Goal: Information Seeking & Learning: Learn about a topic

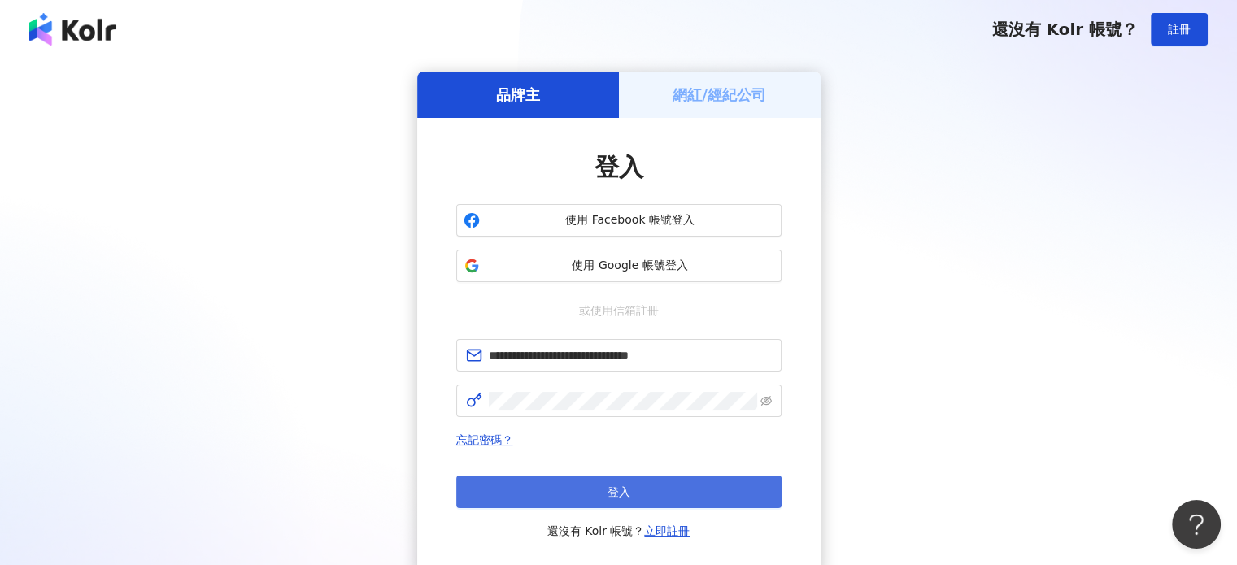
click at [580, 501] on button "登入" at bounding box center [618, 492] width 325 height 33
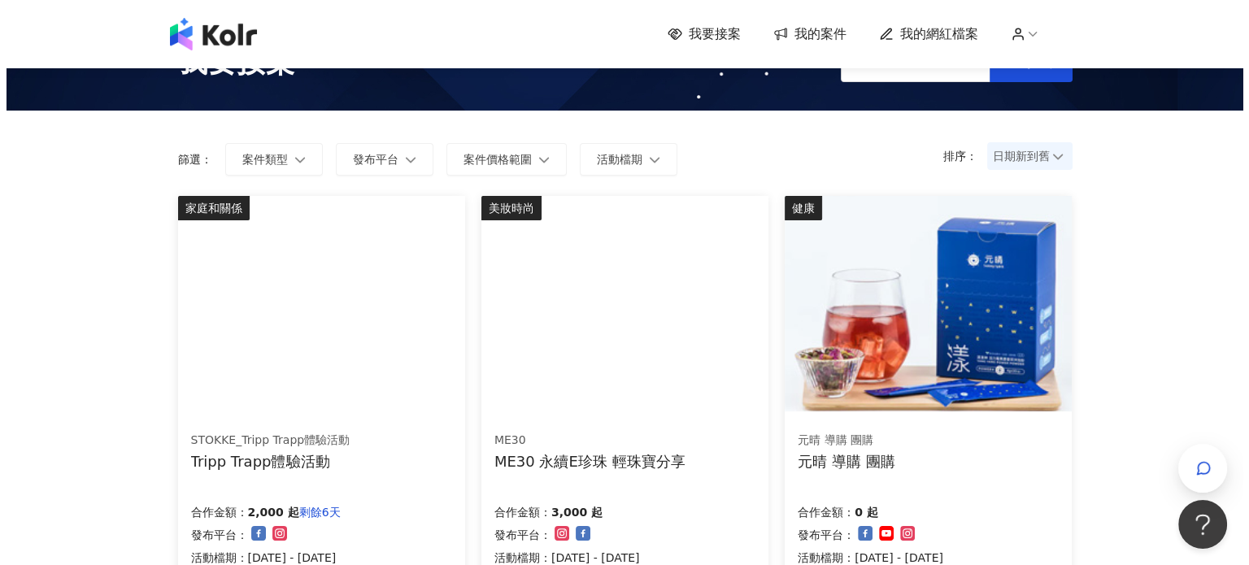
scroll to position [81, 0]
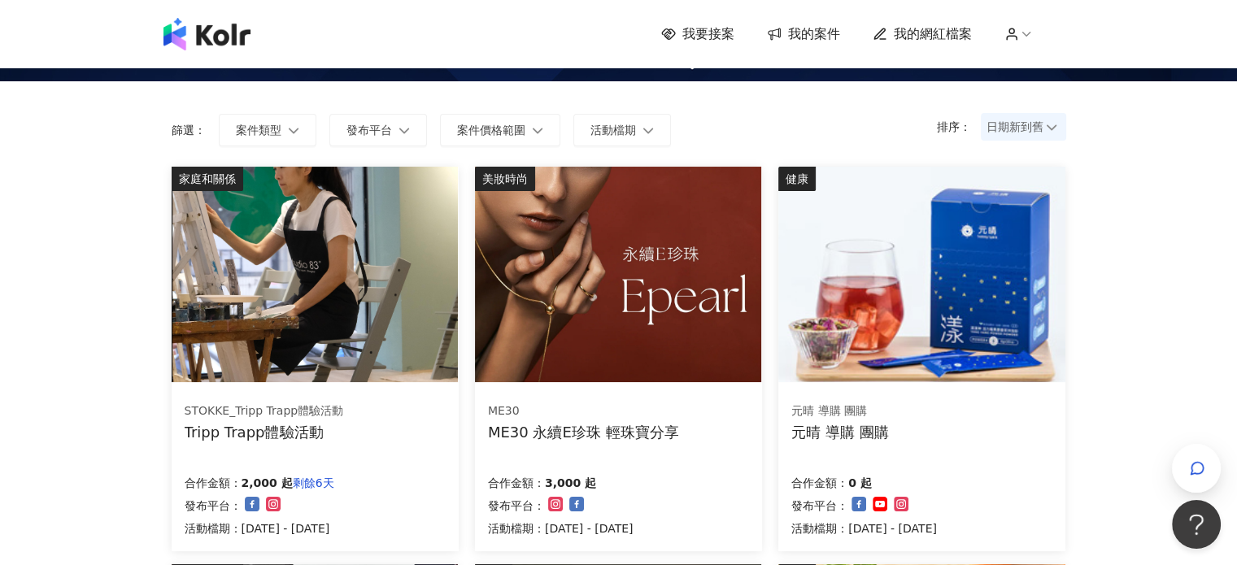
click at [670, 334] on img at bounding box center [618, 274] width 286 height 215
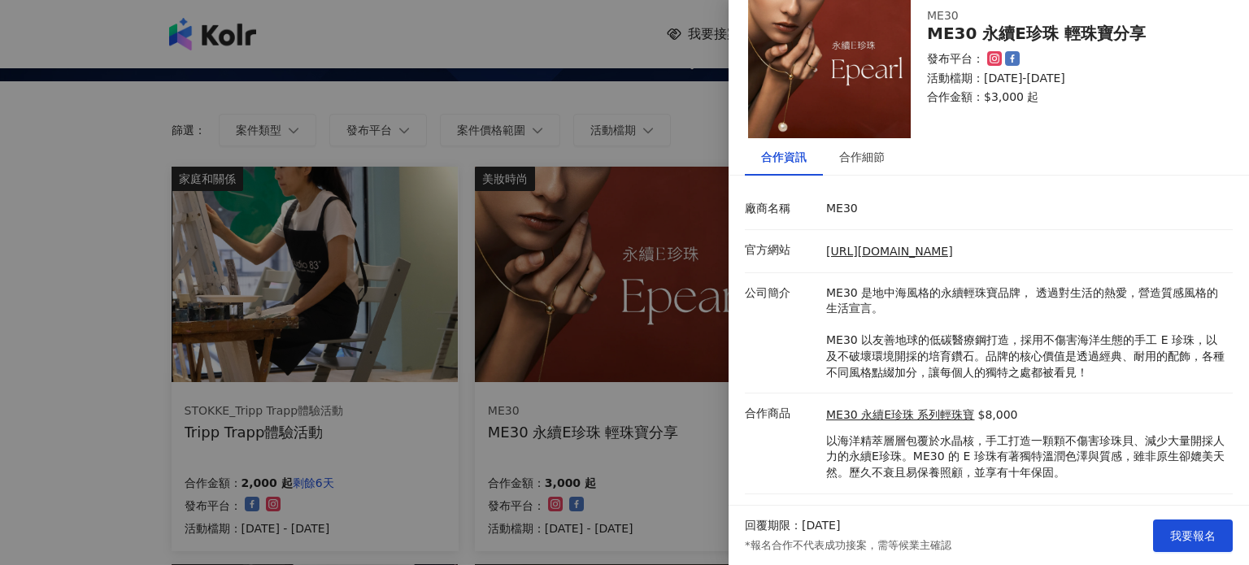
scroll to position [0, 0]
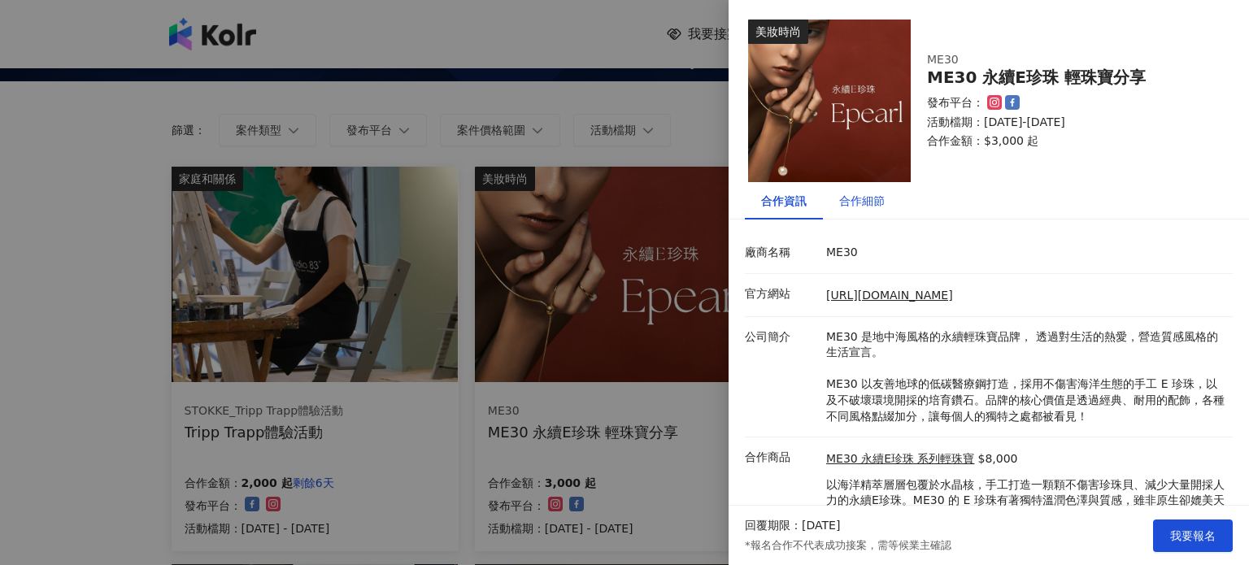
click at [882, 204] on div "合作細節" at bounding box center [862, 201] width 46 height 18
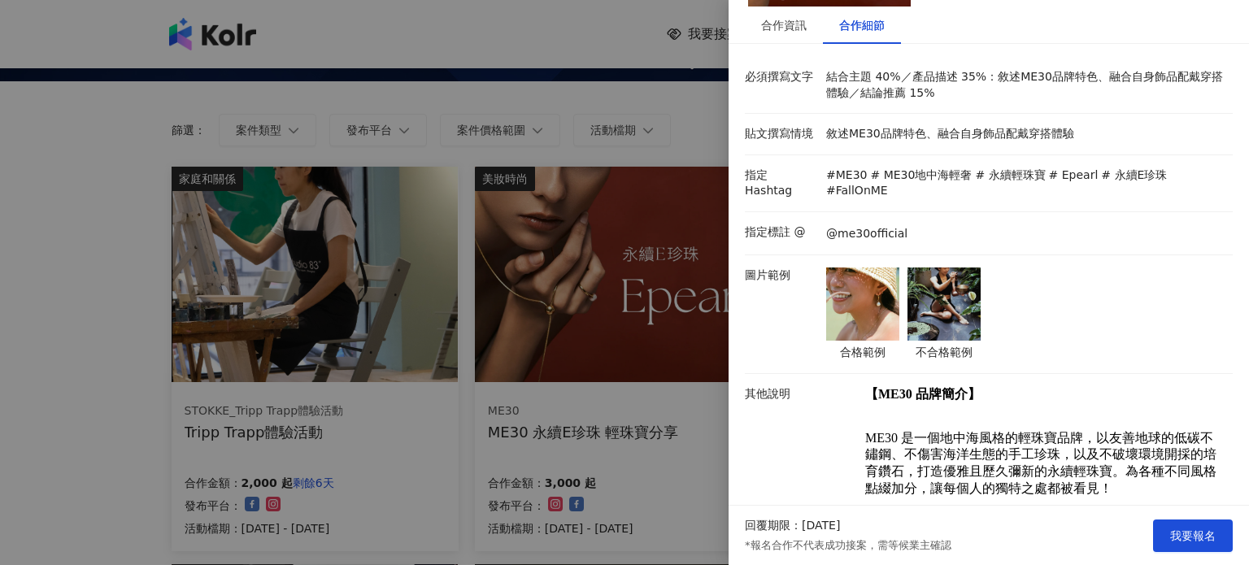
scroll to position [147, 0]
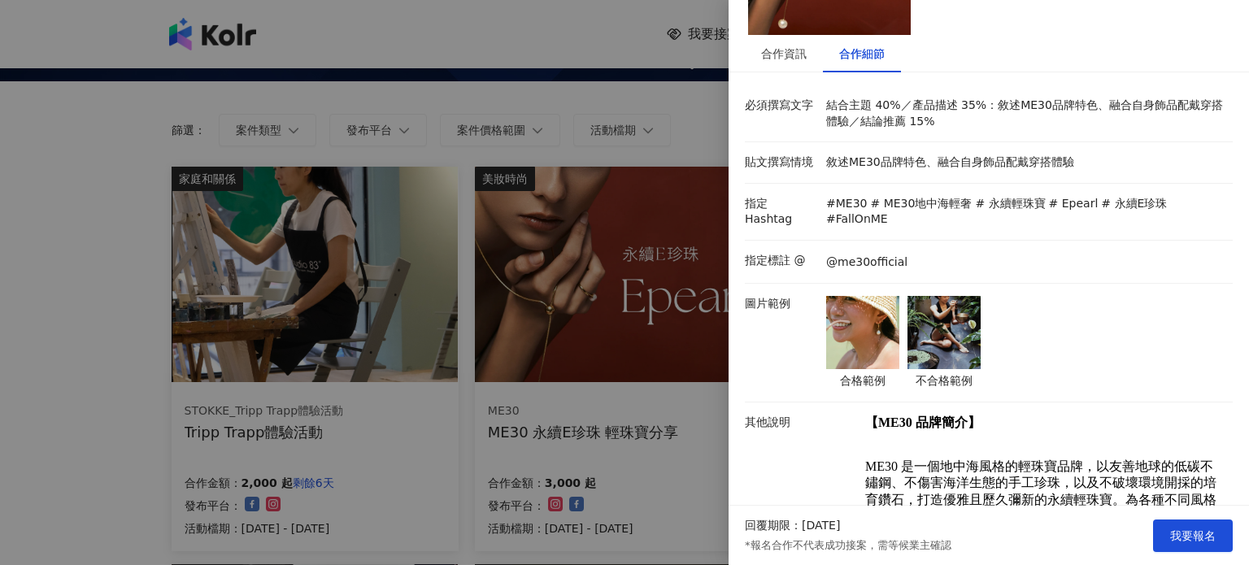
click at [973, 305] on img at bounding box center [943, 332] width 73 height 73
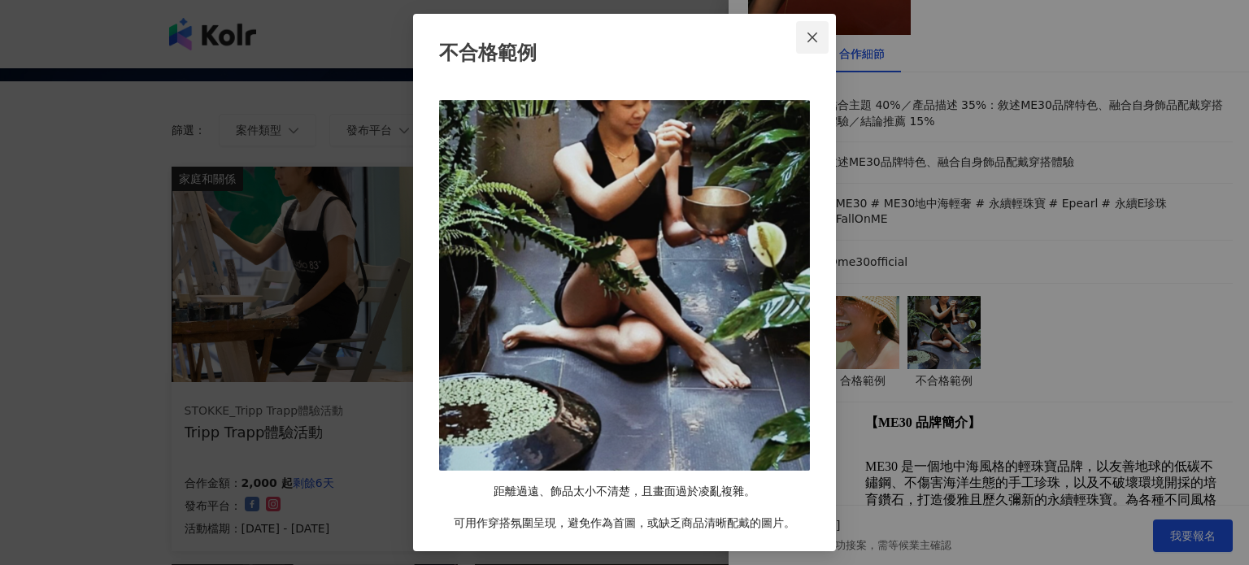
click at [808, 38] on icon "close" at bounding box center [812, 37] width 13 height 13
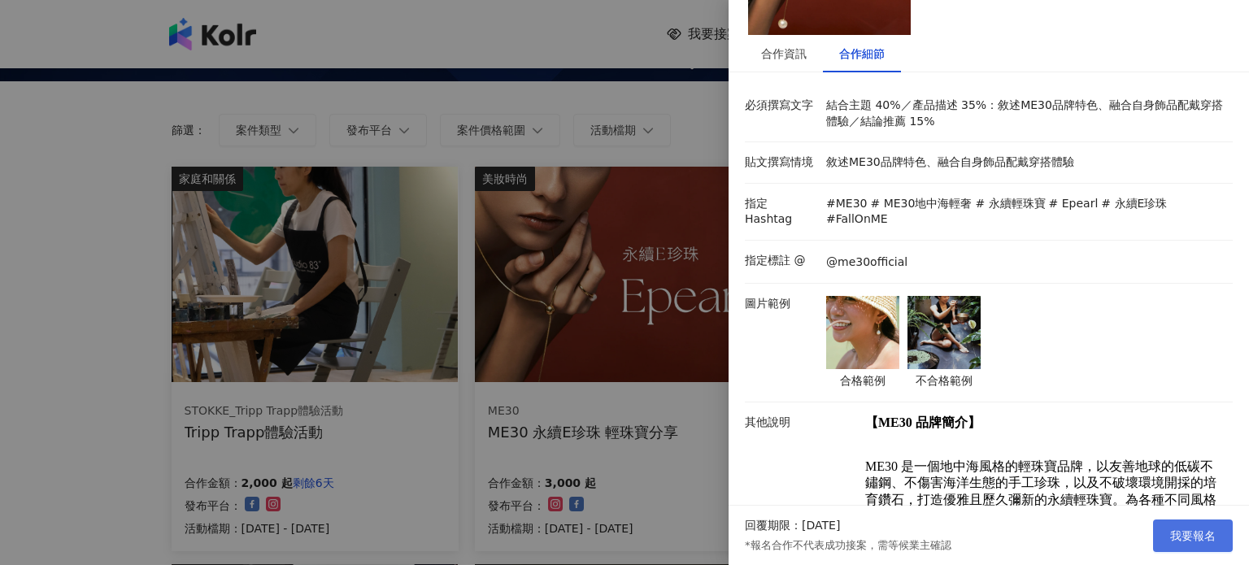
click at [1182, 529] on span "我要報名" at bounding box center [1193, 535] width 46 height 13
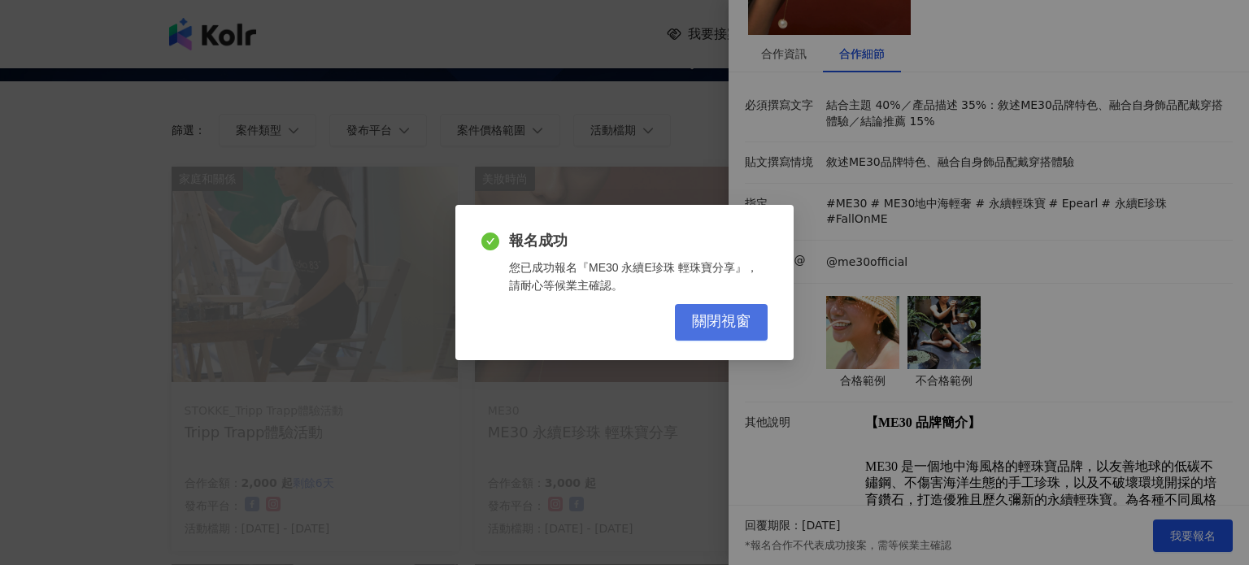
click at [732, 323] on span "關閉視窗" at bounding box center [721, 322] width 59 height 18
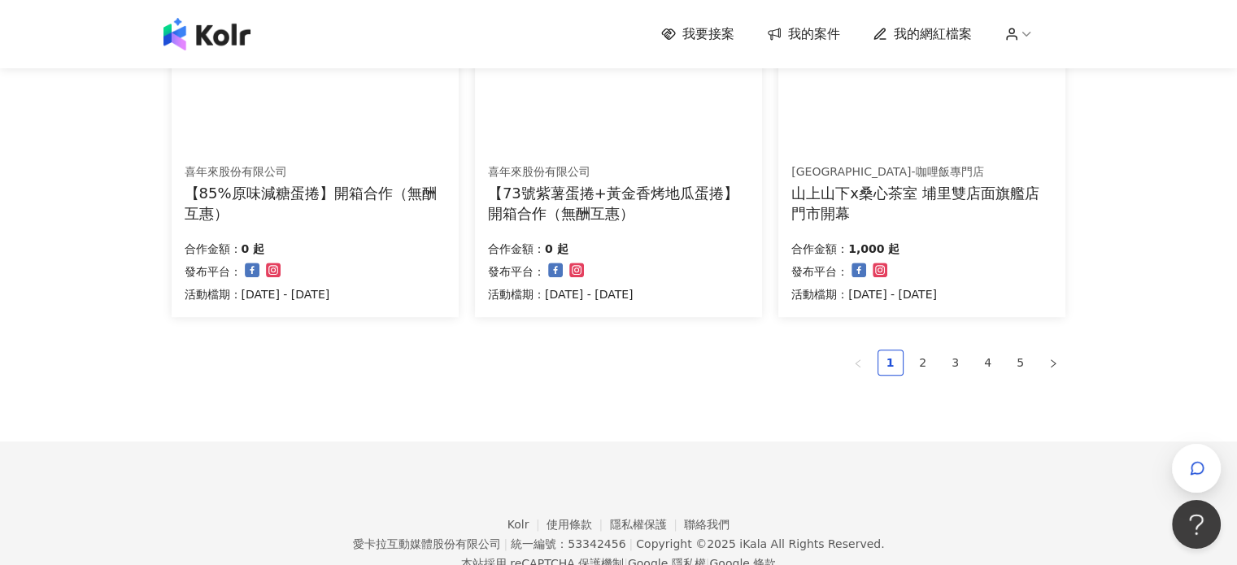
scroll to position [1177, 0]
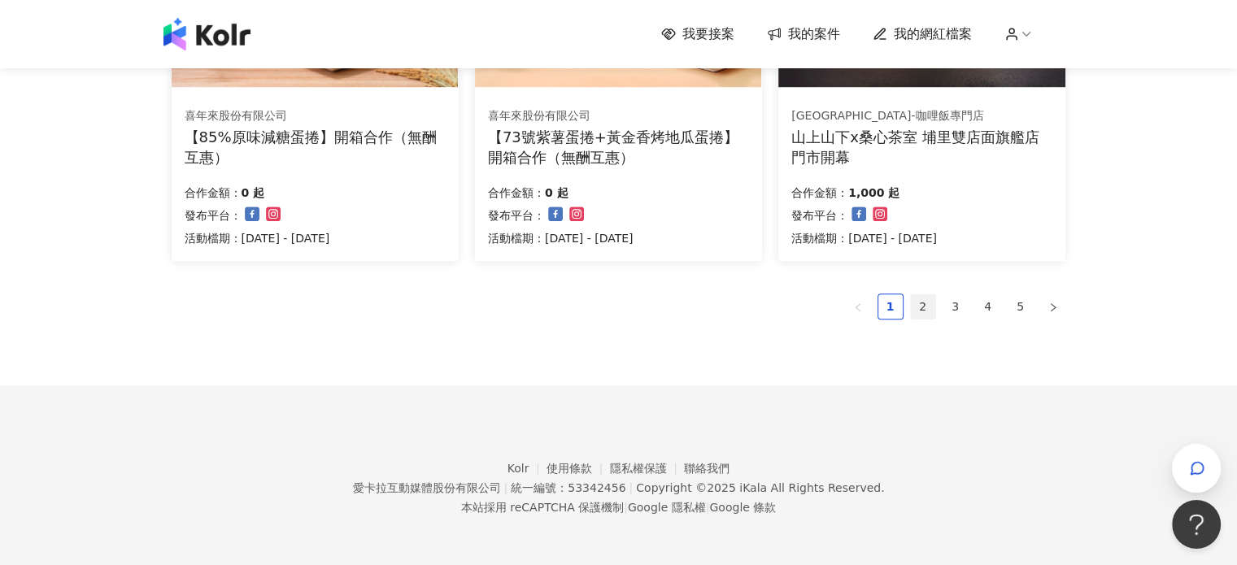
click at [924, 310] on link "2" at bounding box center [923, 306] width 24 height 24
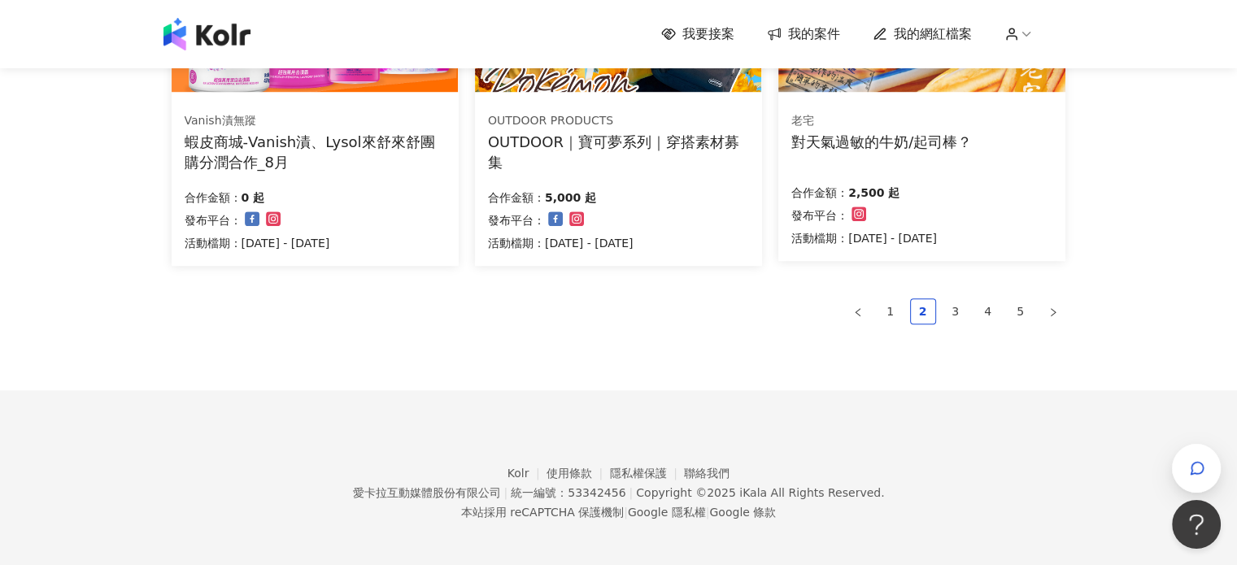
click at [968, 298] on ul "1 2 3 4 5" at bounding box center [619, 311] width 894 height 26
click at [968, 306] on ul "1 2 3 4 5" at bounding box center [619, 311] width 894 height 26
click at [963, 308] on link "3" at bounding box center [955, 311] width 24 height 24
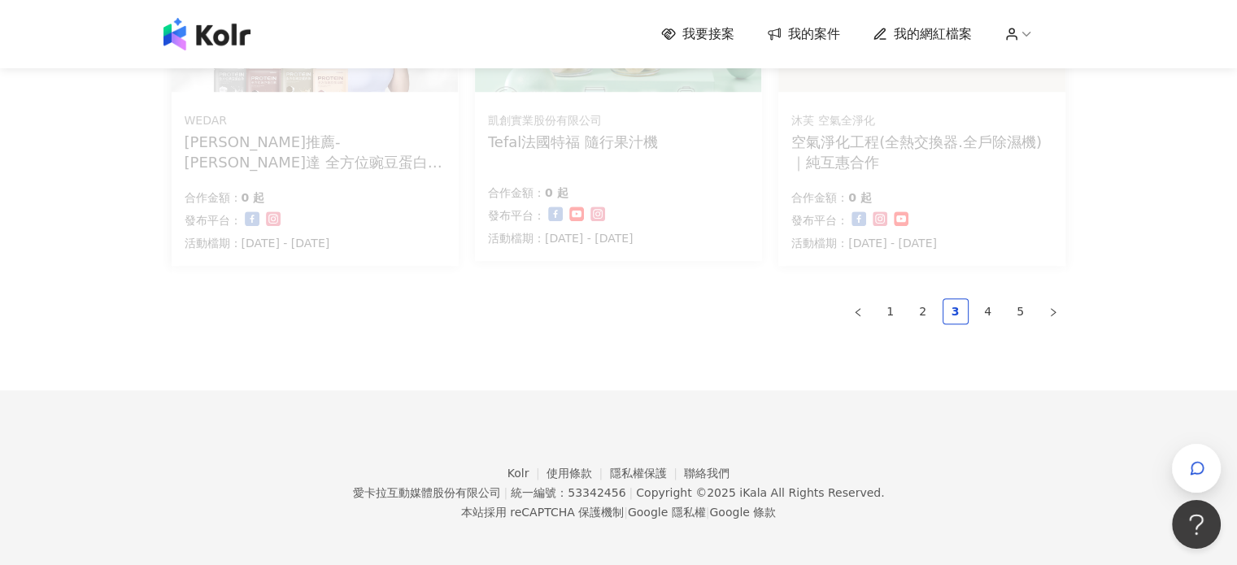
scroll to position [1181, 0]
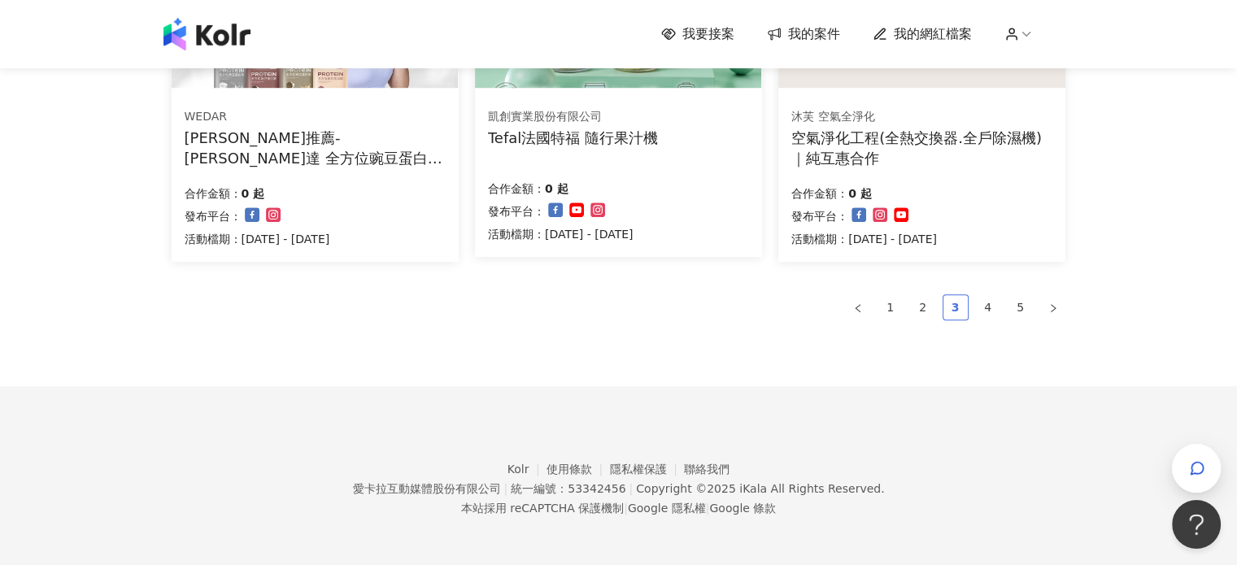
click at [951, 312] on link "3" at bounding box center [955, 307] width 24 height 24
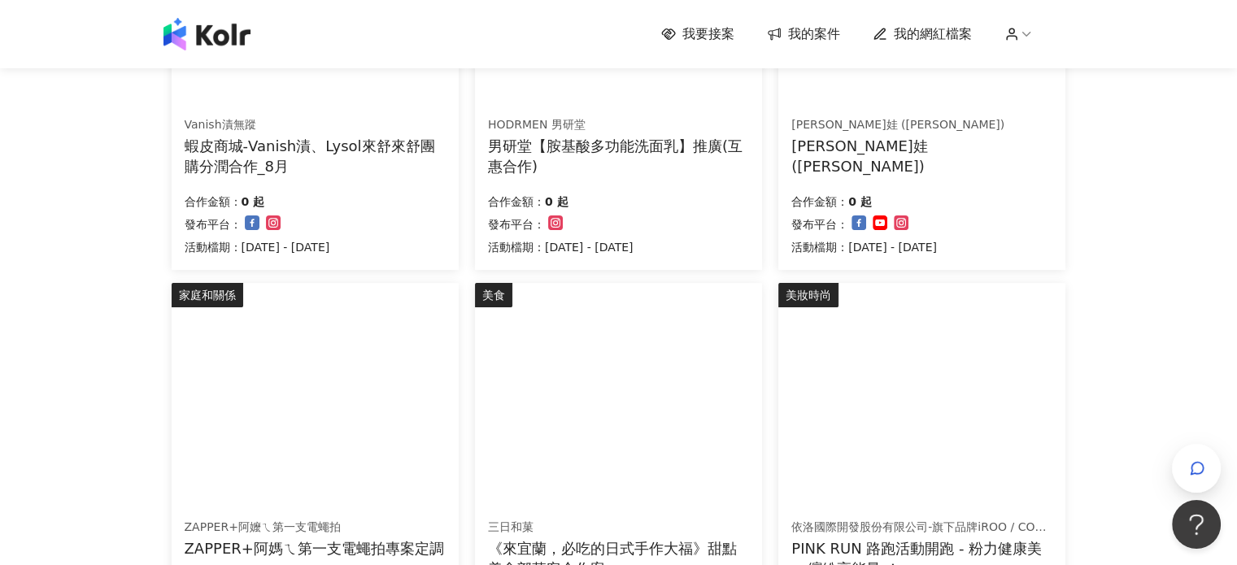
scroll to position [42, 0]
